Goal: Transaction & Acquisition: Purchase product/service

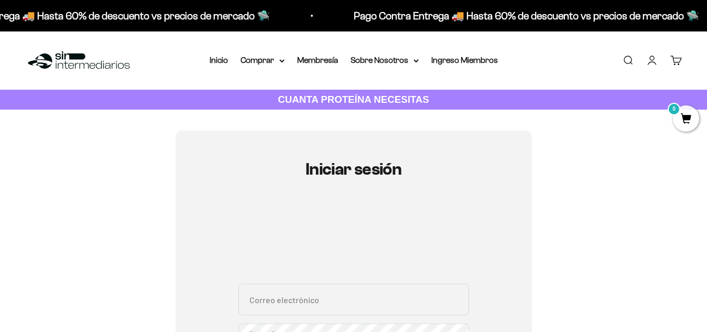
click at [217, 66] on li "Inicio" at bounding box center [219, 60] width 18 height 14
click at [219, 62] on link "Inicio" at bounding box center [219, 60] width 18 height 9
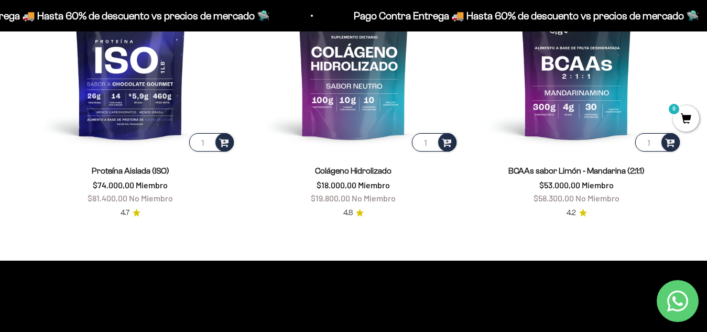
scroll to position [786, 0]
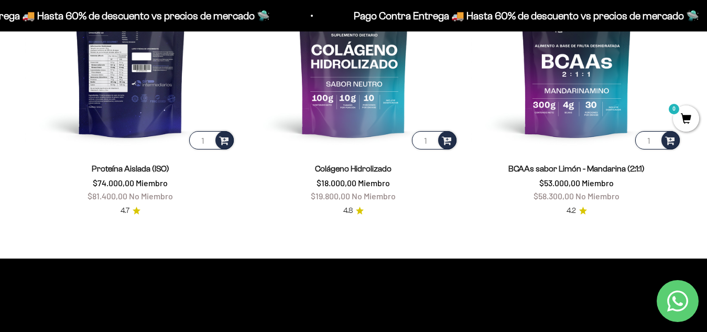
click at [144, 130] on img at bounding box center [130, 46] width 211 height 211
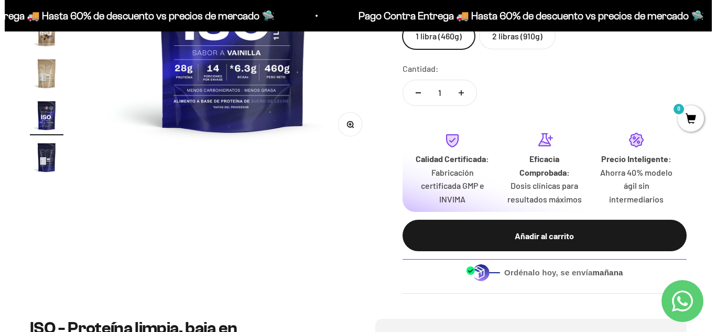
scroll to position [273, 0]
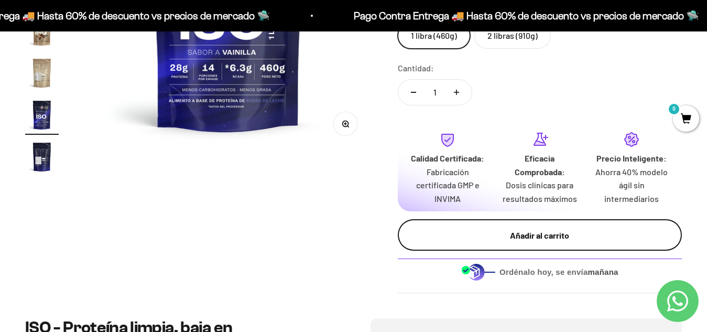
click at [551, 235] on div "Añadir al carrito" at bounding box center [540, 236] width 242 height 14
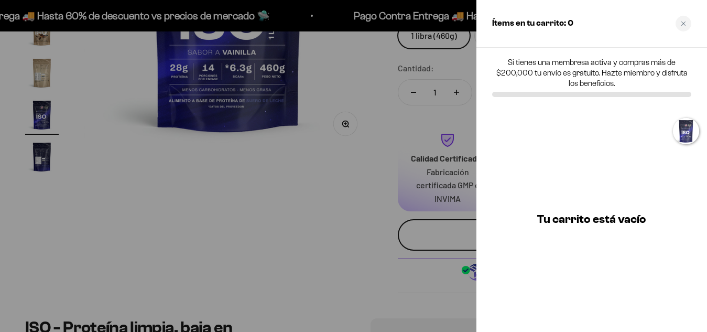
scroll to position [0, 4500]
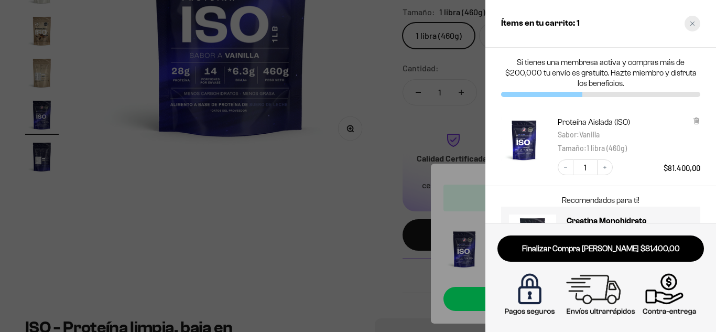
click at [689, 20] on div "Close cart" at bounding box center [693, 24] width 16 height 16
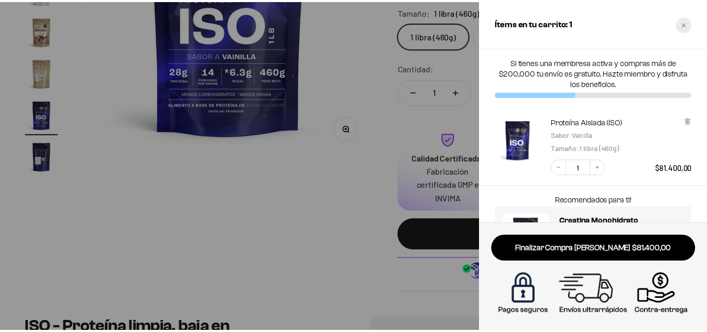
scroll to position [0, 4427]
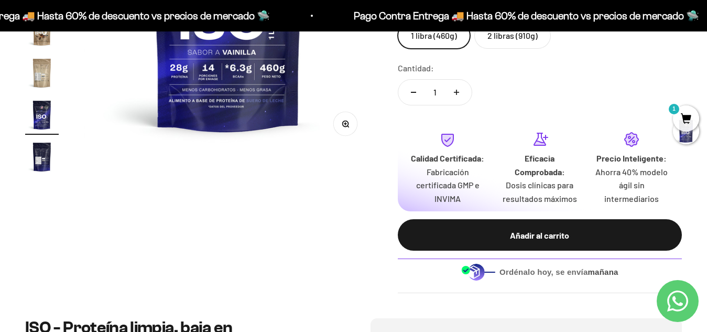
click at [684, 118] on span "1" at bounding box center [686, 118] width 26 height 26
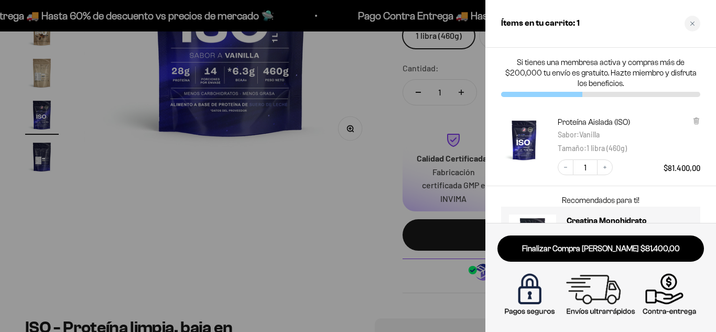
scroll to position [55, 0]
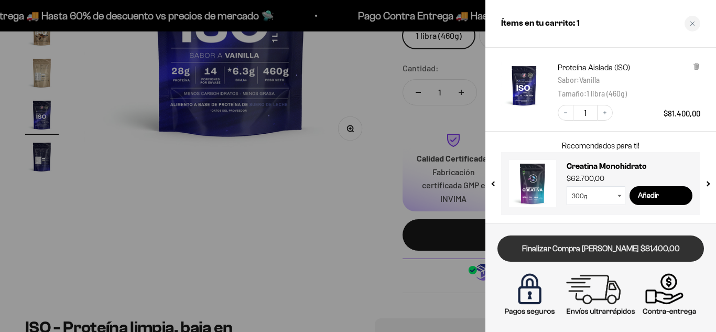
click at [598, 256] on link "Finalizar Compra [PERSON_NAME] $81.400,00" at bounding box center [601, 248] width 207 height 27
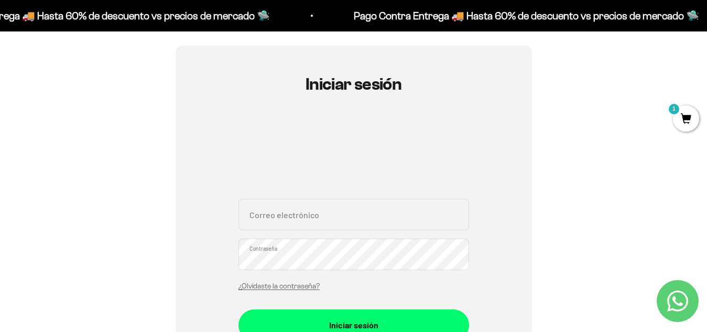
scroll to position [91, 0]
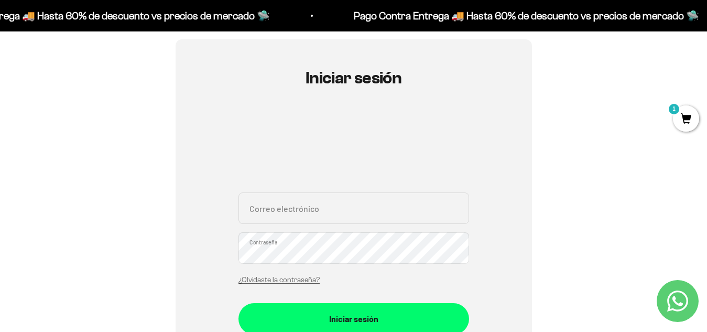
click at [317, 210] on input "Correo electrónico" at bounding box center [354, 207] width 231 height 31
type input "cristhianc.rojasp@gmail.com"
click at [299, 278] on link "¿Olvidaste la contraseña?" at bounding box center [279, 280] width 81 height 8
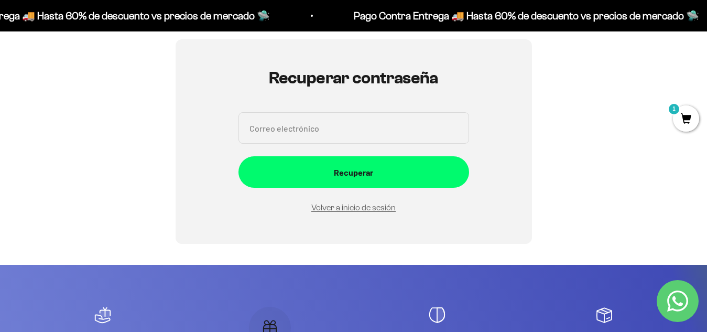
click at [369, 144] on input "Correo electrónico" at bounding box center [354, 127] width 231 height 31
type input "cristhianc.rojasp@gmail.com"
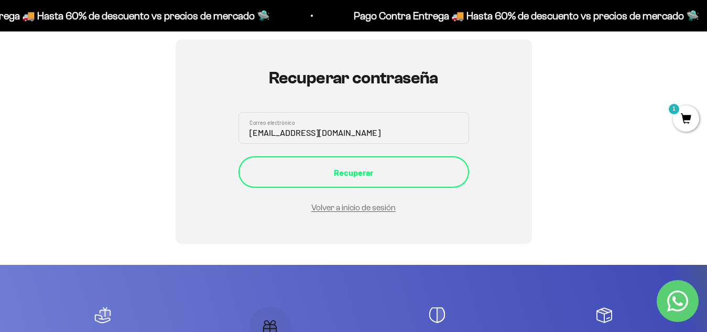
click at [336, 175] on div "Recuperar" at bounding box center [354, 173] width 189 height 14
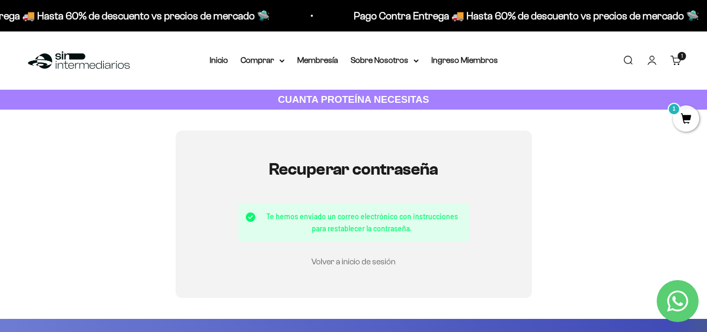
click at [355, 263] on link "Volver a inicio de sesión" at bounding box center [354, 261] width 84 height 9
